Goal: Information Seeking & Learning: Check status

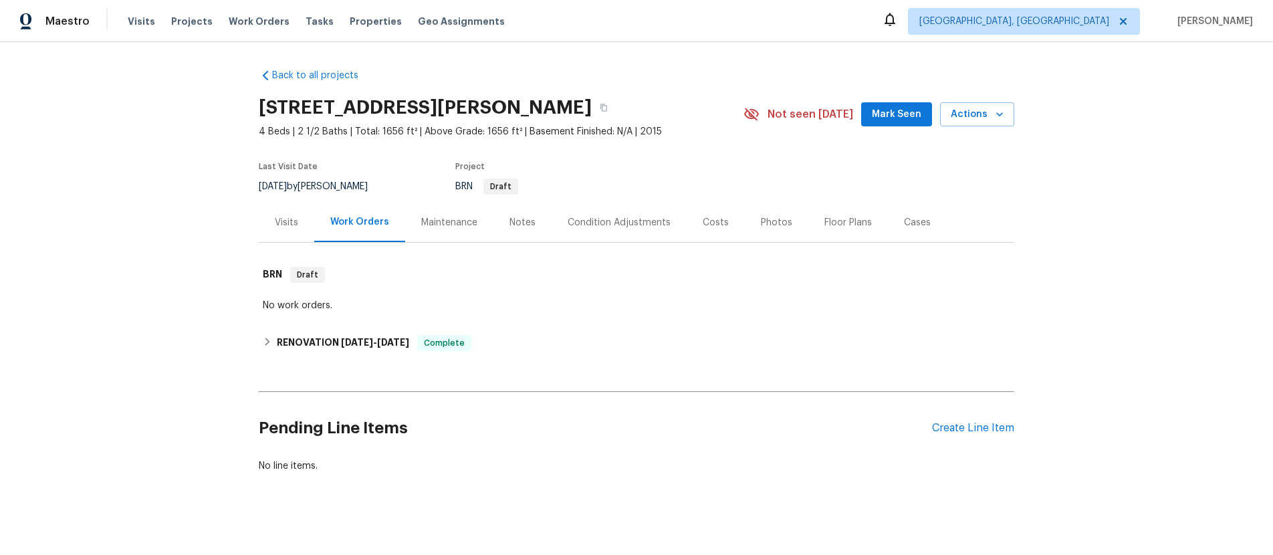
click at [278, 221] on div "Visits" at bounding box center [286, 222] width 23 height 13
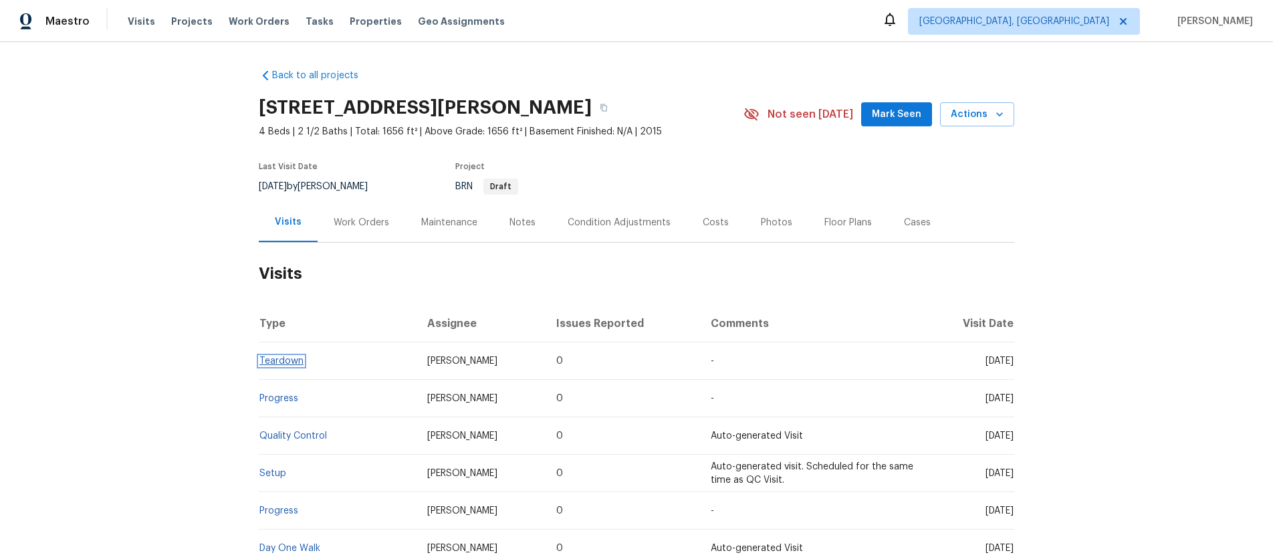
click at [269, 363] on link "Teardown" at bounding box center [281, 360] width 44 height 9
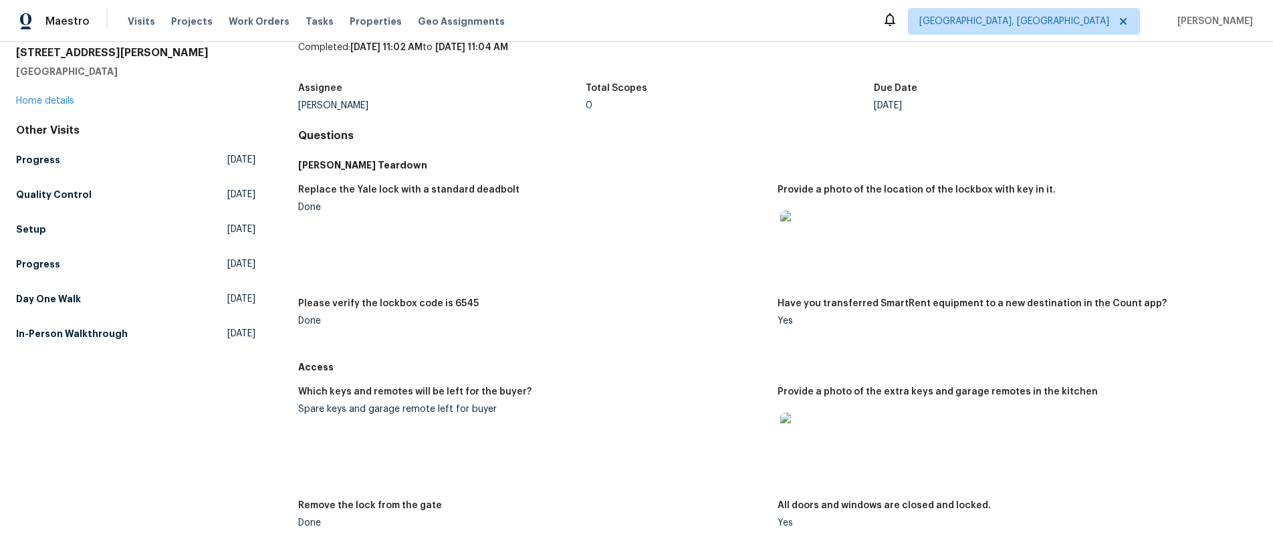
scroll to position [114, 0]
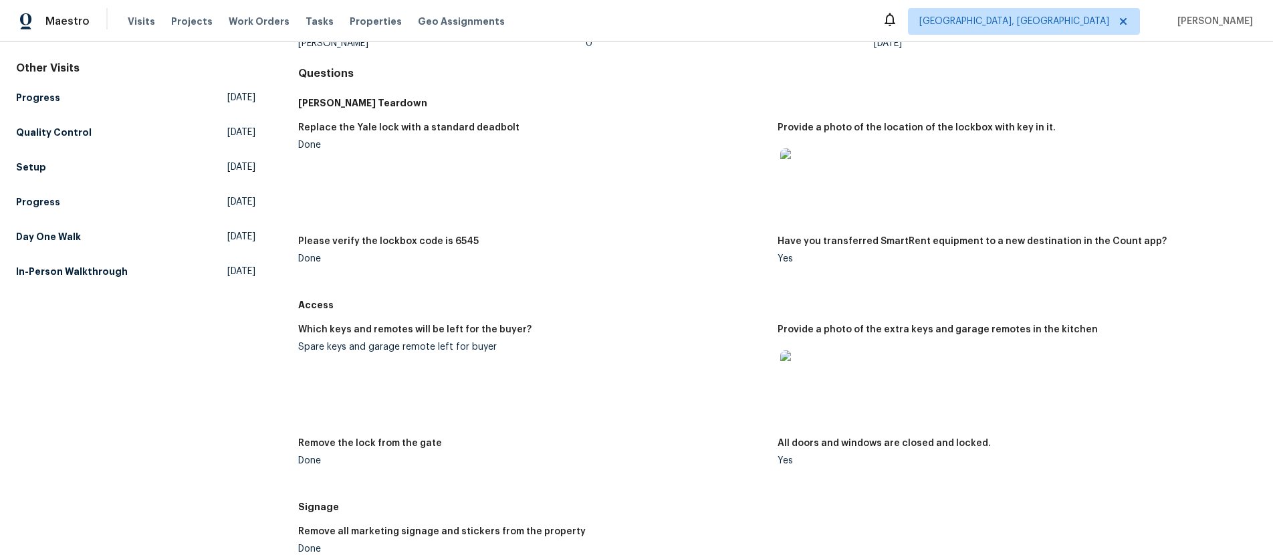
click at [797, 386] on img at bounding box center [801, 371] width 43 height 43
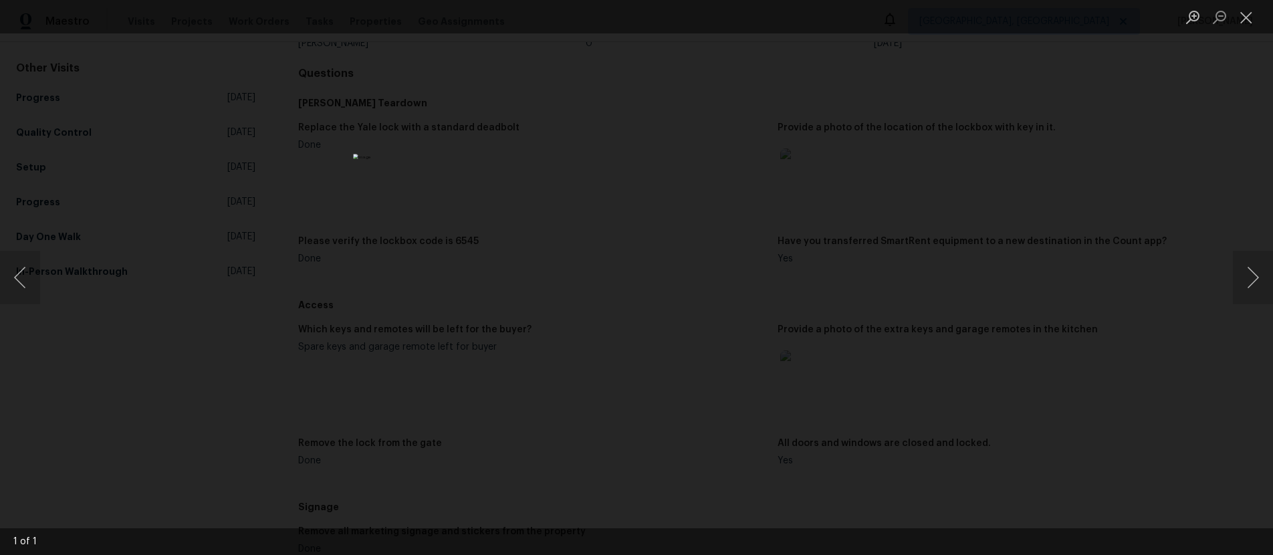
click at [904, 315] on div "Lightbox" at bounding box center [636, 277] width 1273 height 555
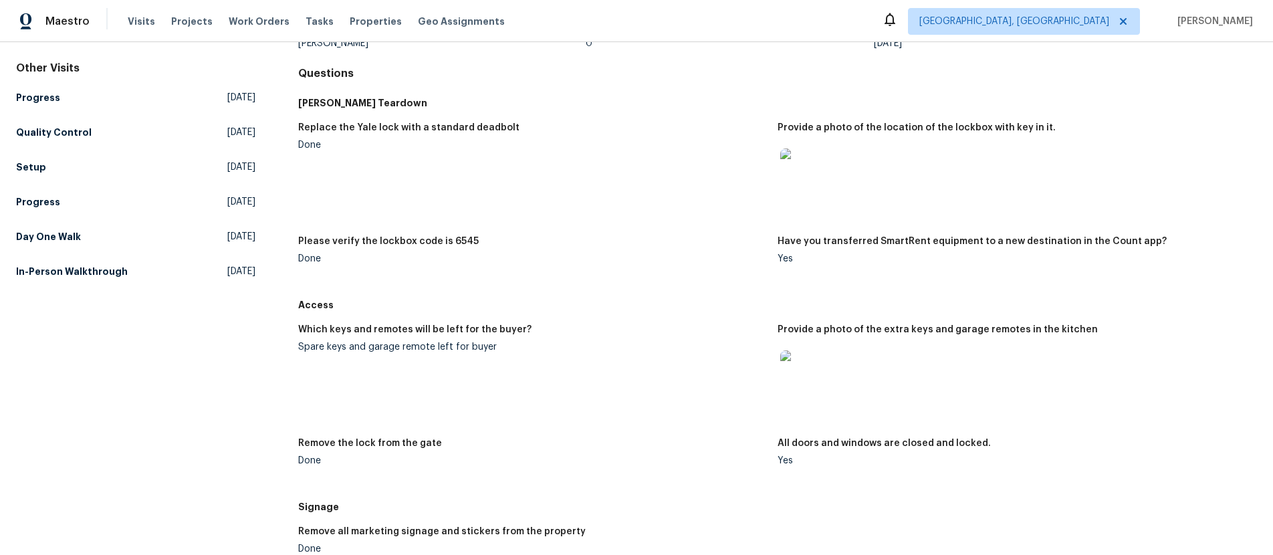
click at [795, 378] on img at bounding box center [801, 371] width 43 height 43
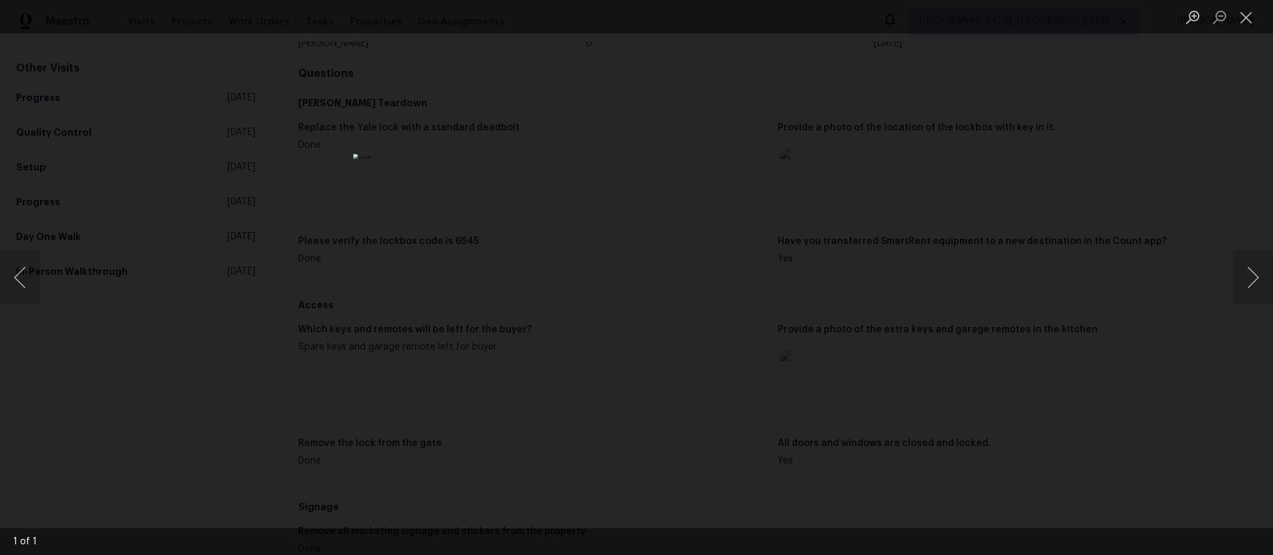
click at [864, 289] on div "Lightbox" at bounding box center [636, 277] width 1273 height 555
